Goal: Book appointment/travel/reservation

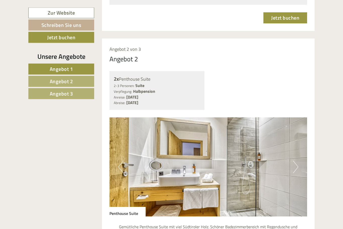
scroll to position [706, 0]
click at [294, 160] on button "Next" at bounding box center [295, 166] width 5 height 13
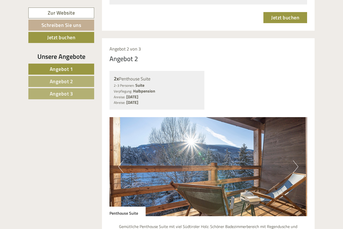
click at [295, 160] on button "Next" at bounding box center [295, 166] width 5 height 13
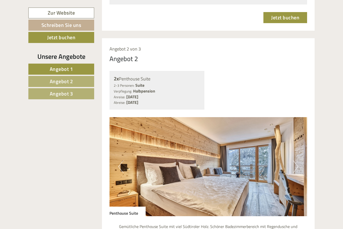
click at [297, 160] on button "Next" at bounding box center [295, 166] width 5 height 13
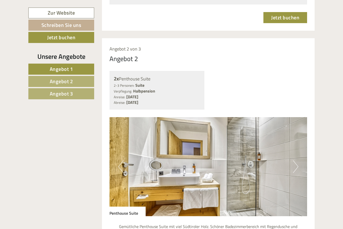
click at [295, 160] on button "Next" at bounding box center [295, 166] width 5 height 13
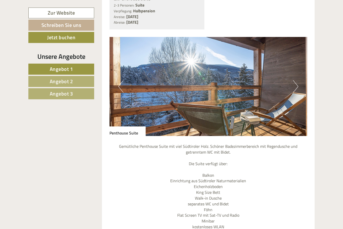
scroll to position [786, 0]
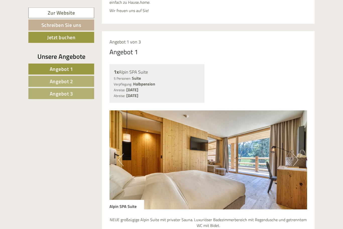
click at [295, 154] on button "Next" at bounding box center [295, 160] width 5 height 13
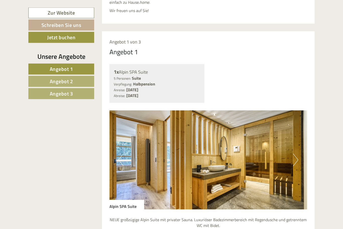
scroll to position [249, 0]
click at [298, 153] on button "Next" at bounding box center [295, 159] width 5 height 13
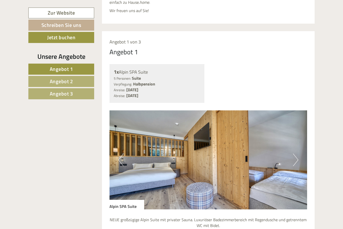
click at [128, 147] on img at bounding box center [208, 159] width 198 height 99
click at [126, 150] on img at bounding box center [208, 159] width 198 height 99
click at [125, 147] on img at bounding box center [208, 159] width 198 height 99
click at [129, 146] on img at bounding box center [208, 159] width 198 height 99
click at [300, 146] on img at bounding box center [208, 159] width 198 height 99
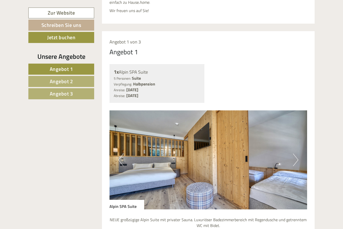
click at [295, 153] on button "Next" at bounding box center [295, 159] width 5 height 13
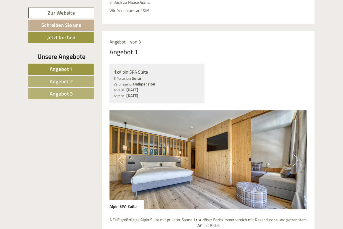
click at [296, 153] on button "Next" at bounding box center [295, 159] width 5 height 13
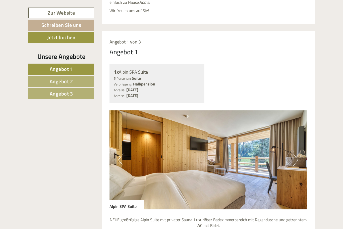
click at [295, 153] on button "Next" at bounding box center [295, 159] width 5 height 13
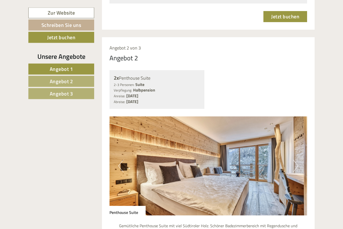
scroll to position [718, 0]
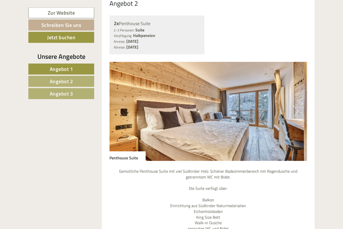
click at [295, 105] on button "Next" at bounding box center [295, 111] width 5 height 13
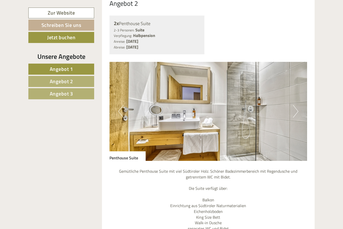
click at [302, 93] on img at bounding box center [208, 111] width 198 height 99
click at [302, 92] on img at bounding box center [208, 111] width 198 height 99
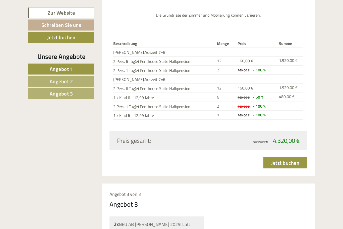
scroll to position [1031, 0]
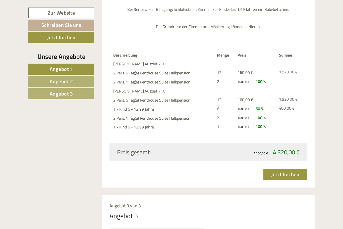
click at [284, 169] on link "Jetzt buchen" at bounding box center [285, 174] width 44 height 11
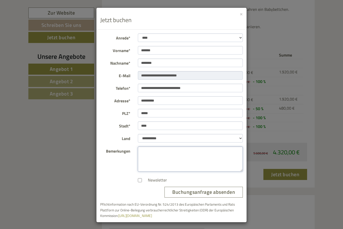
click at [177, 158] on textarea "Bemerkungen" at bounding box center [190, 158] width 105 height 25
type textarea "**********"
click at [207, 189] on button "Buchungsanfrage absenden" at bounding box center [203, 192] width 78 height 11
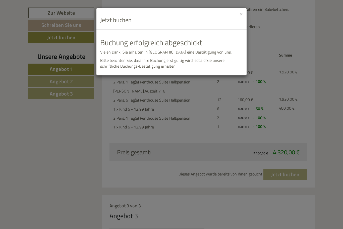
click at [167, 60] on span "Bitte beachten Sie, dass Ihre Buchung erst gültig wird, sobald Sie unsere schri…" at bounding box center [162, 63] width 124 height 12
click at [130, 61] on span "Bitte beachten Sie, dass Ihre Buchung erst gültig wird, sobald Sie unsere schri…" at bounding box center [162, 63] width 124 height 12
click at [225, 60] on span "Bitte beachten Sie, dass Ihre Buchung erst gültig wird, sobald Sie unsere schri…" at bounding box center [162, 63] width 124 height 12
click at [162, 63] on span "Bitte beachten Sie, dass Ihre Buchung erst gültig wird, sobald Sie unsere schri…" at bounding box center [162, 63] width 124 height 12
click at [242, 12] on button "×" at bounding box center [241, 13] width 3 height 5
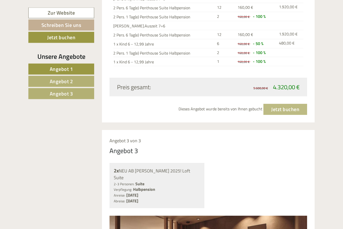
click at [296, 104] on link "Jetzt buchen" at bounding box center [285, 109] width 44 height 11
click at [302, 104] on link "Jetzt buchen" at bounding box center [285, 109] width 44 height 11
click at [341, 79] on div "Einen wunderschönen Guten Abend Herr Einenkel! Eine Liebeserklärung an den Luxu…" at bounding box center [171, 97] width 343 height 2043
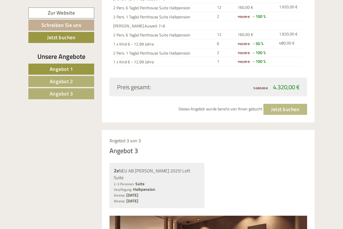
click at [292, 104] on link "Jetzt buchen" at bounding box center [285, 109] width 44 height 11
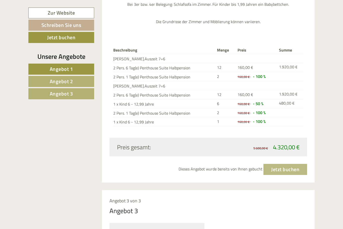
scroll to position [1034, 0]
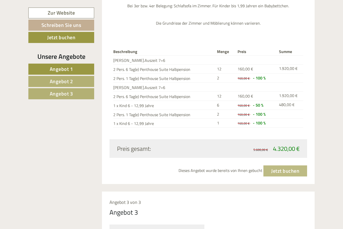
click at [288, 165] on link "Jetzt buchen" at bounding box center [285, 170] width 44 height 11
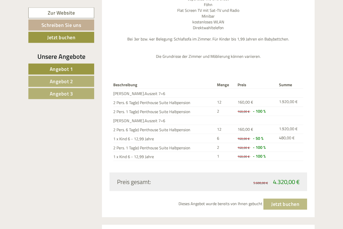
scroll to position [1001, 0]
